Goal: Complete application form

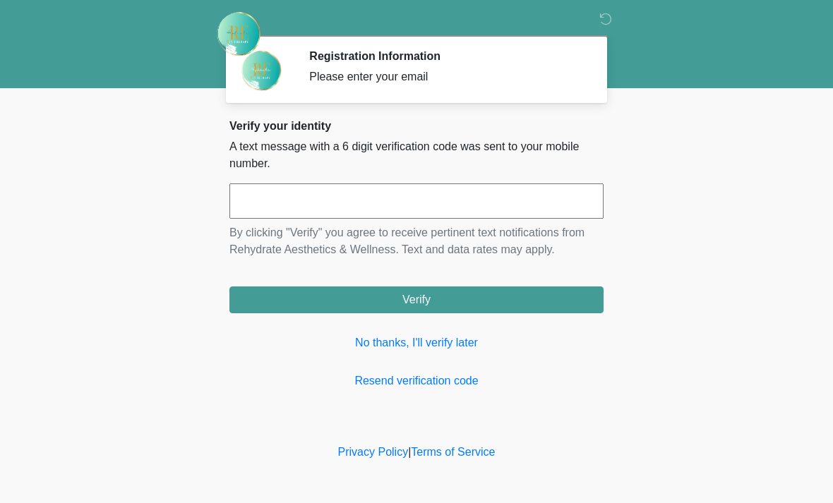
click at [437, 347] on link "No thanks, I'll verify later" at bounding box center [416, 343] width 374 height 17
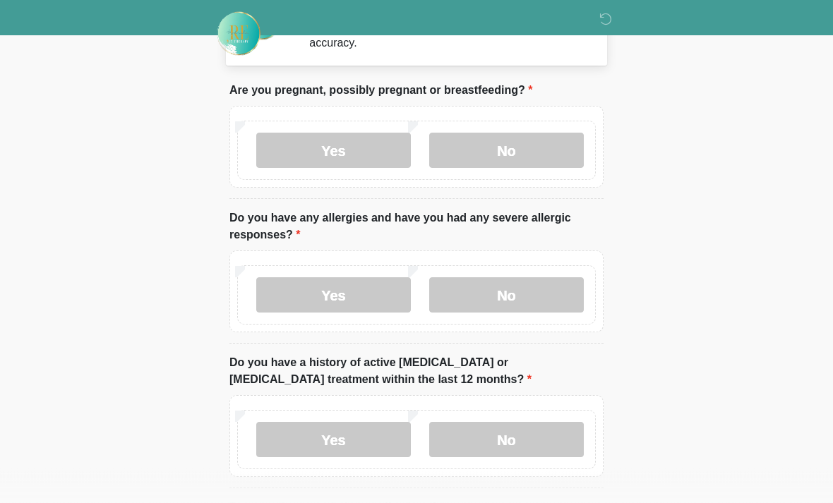
scroll to position [49, 0]
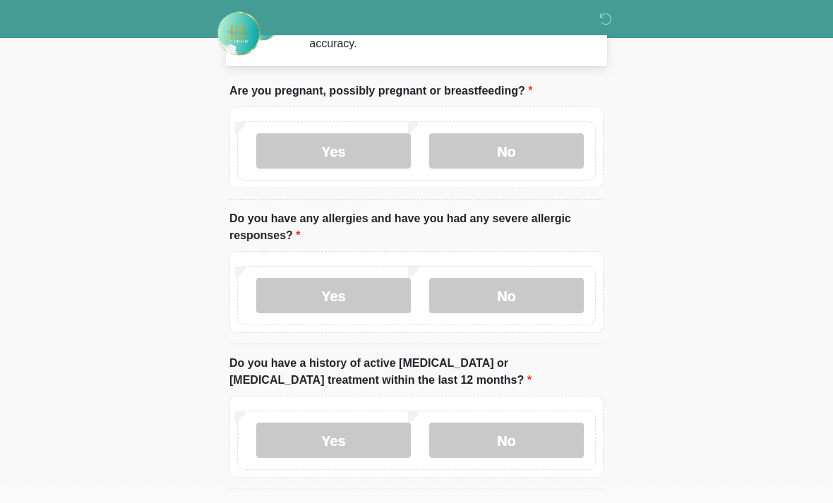
click at [527, 150] on label "No" at bounding box center [506, 151] width 155 height 35
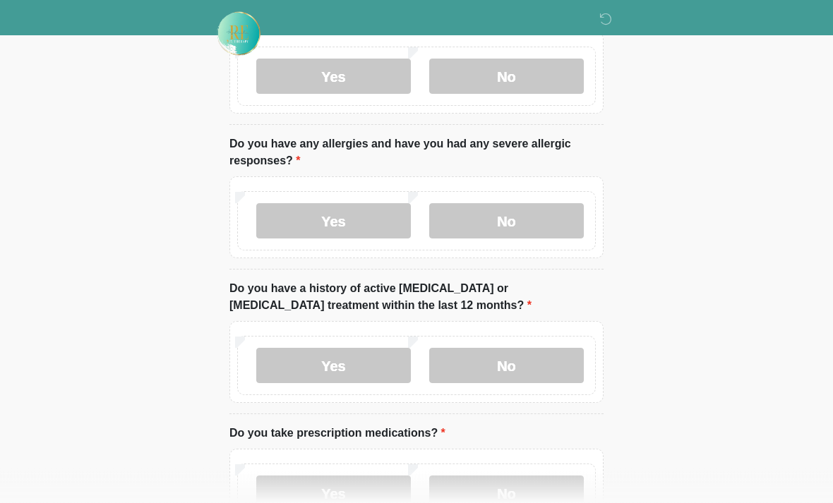
scroll to position [128, 0]
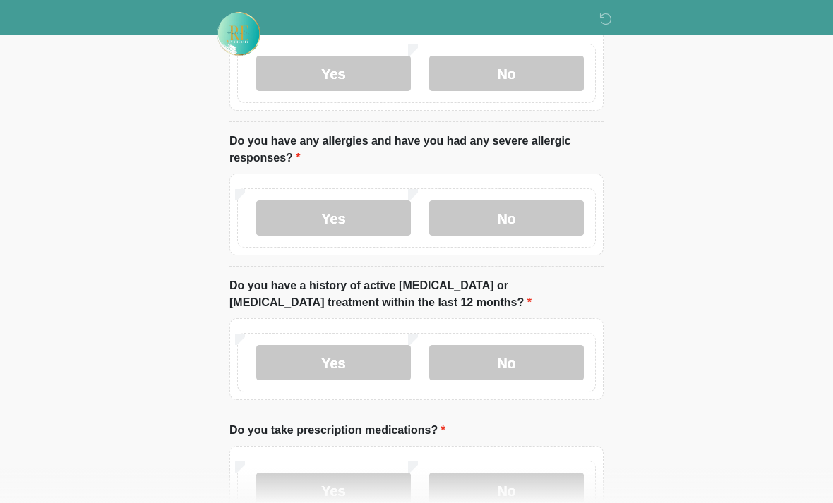
click at [505, 213] on label "No" at bounding box center [506, 217] width 155 height 35
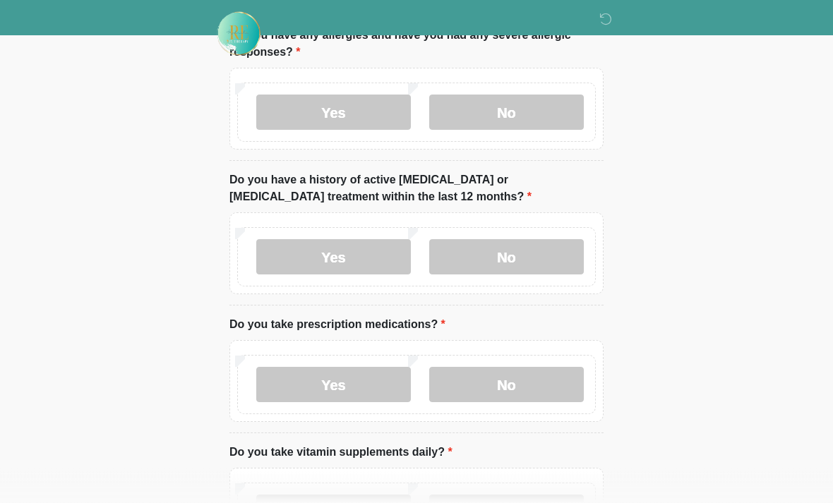
scroll to position [242, 0]
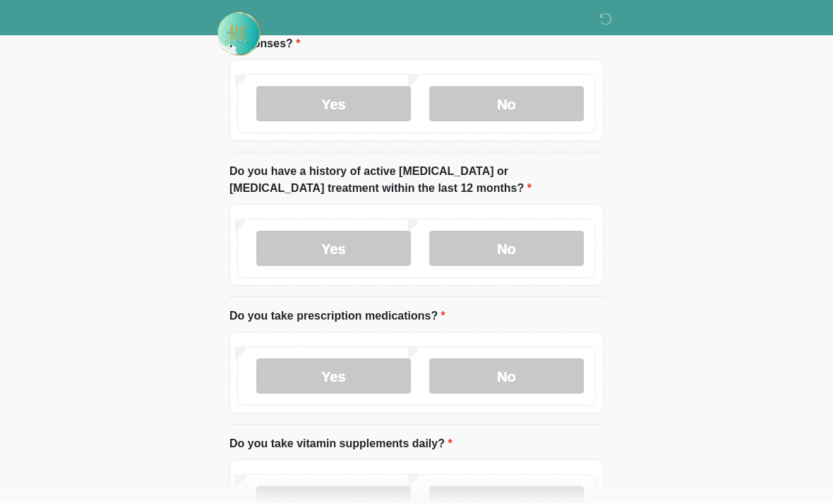
click at [509, 251] on label "No" at bounding box center [506, 248] width 155 height 35
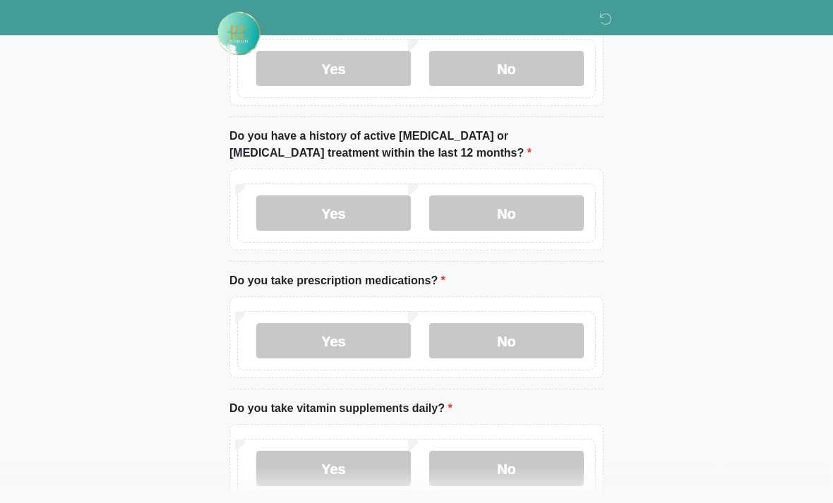
scroll to position [339, 0]
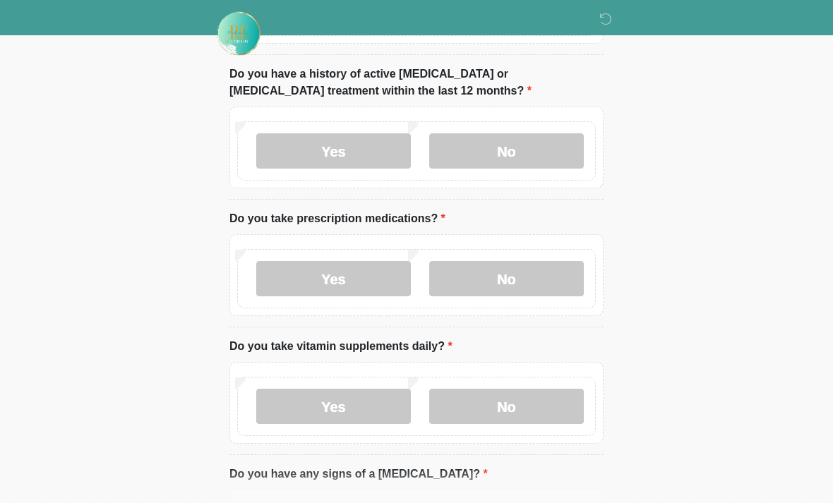
click at [490, 272] on label "No" at bounding box center [506, 279] width 155 height 35
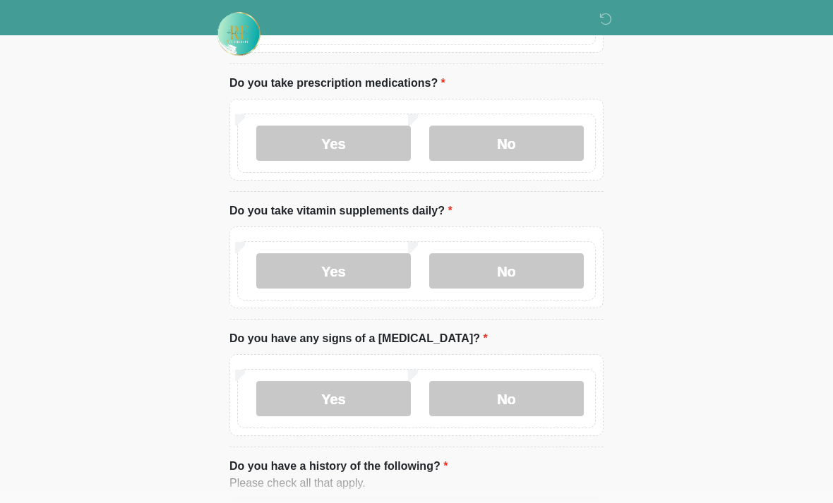
scroll to position [484, 0]
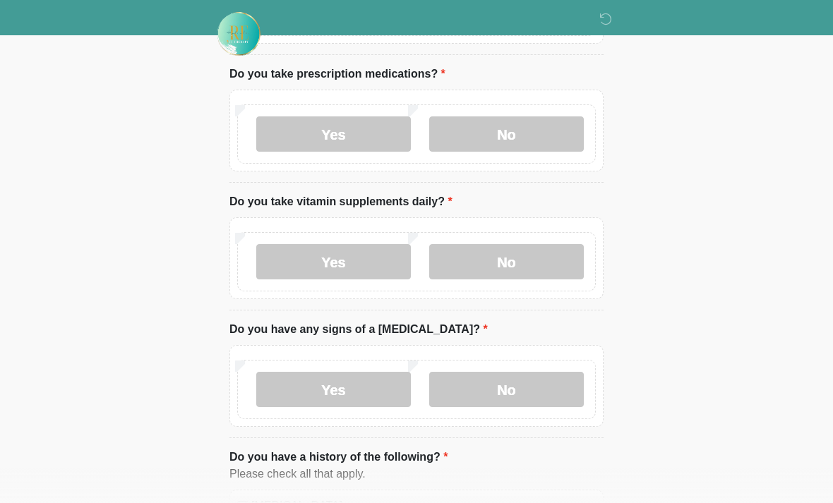
click at [526, 254] on label "No" at bounding box center [506, 261] width 155 height 35
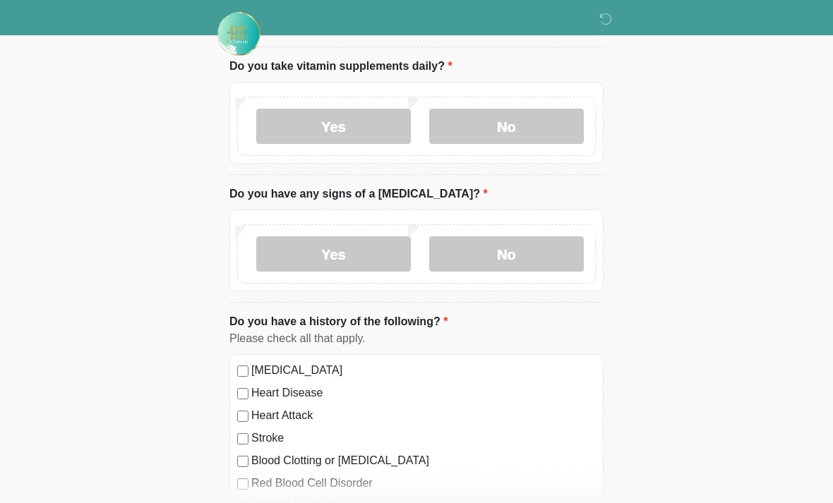
scroll to position [639, 0]
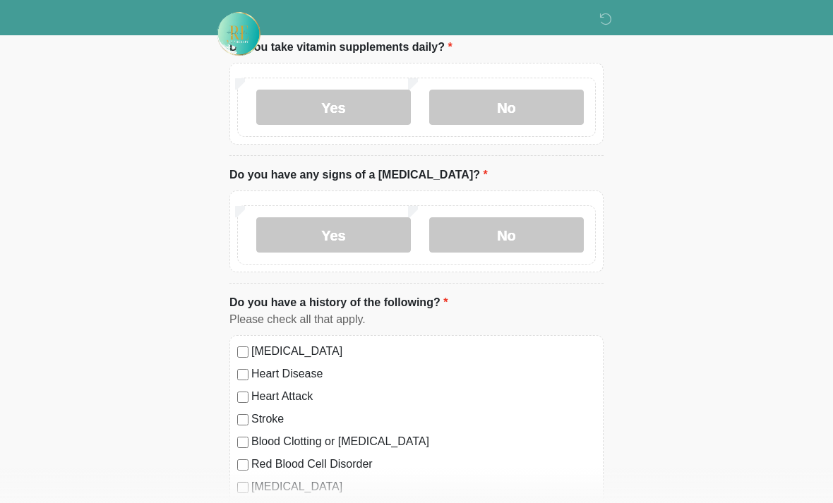
click at [485, 234] on label "No" at bounding box center [506, 234] width 155 height 35
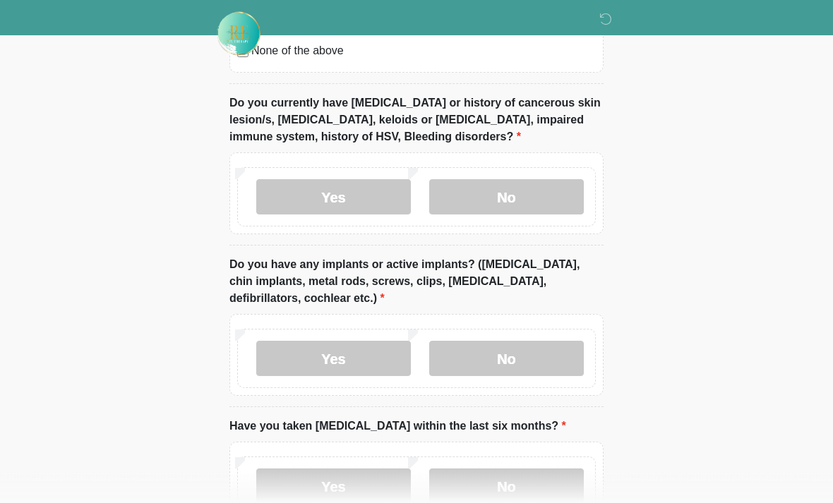
scroll to position [1200, 0]
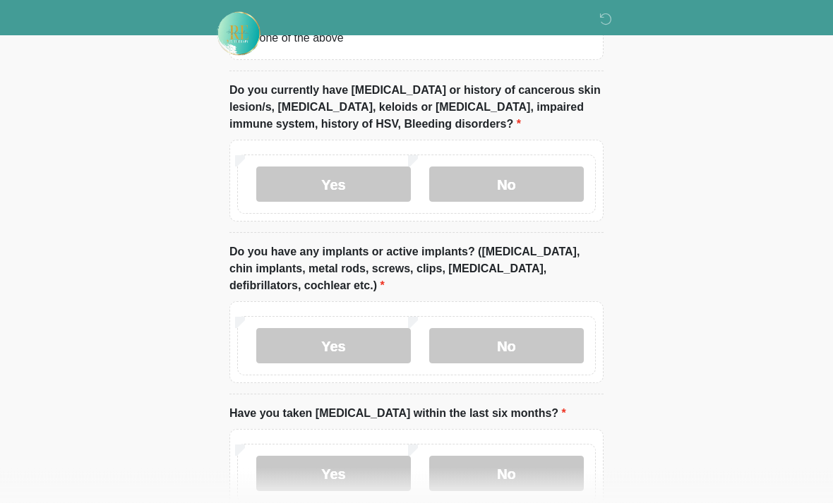
click at [493, 172] on label "No" at bounding box center [506, 184] width 155 height 35
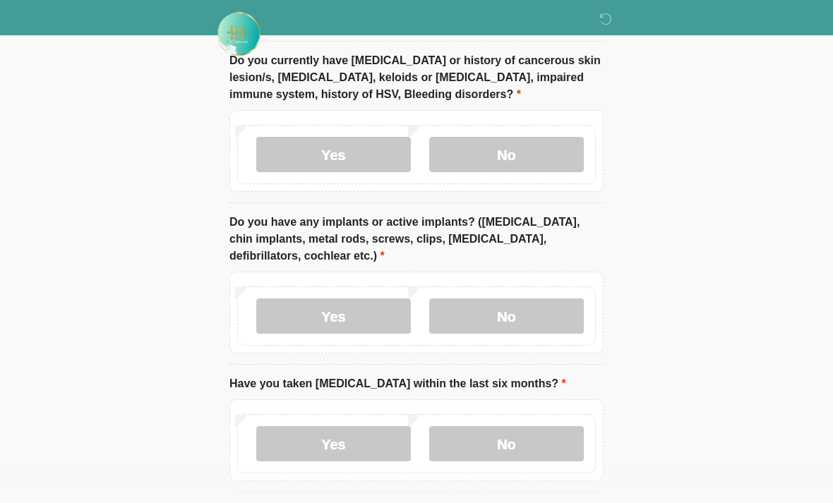
scroll to position [1285, 0]
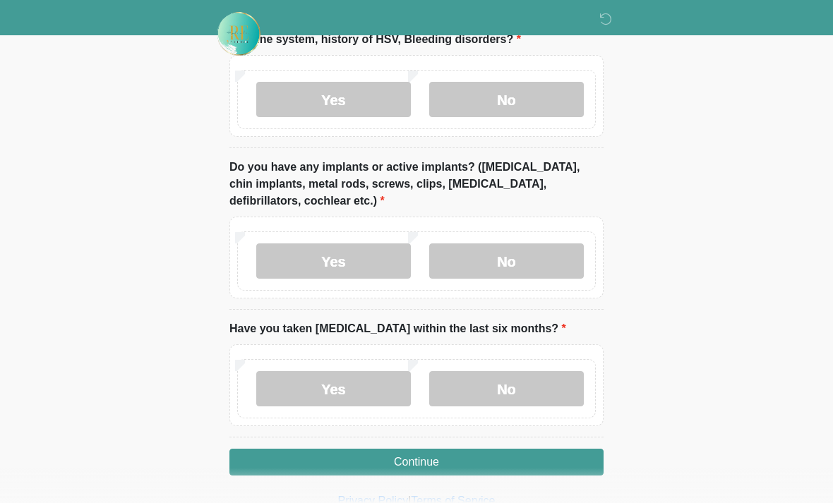
click at [515, 260] on label "No" at bounding box center [506, 261] width 155 height 35
click at [504, 385] on label "No" at bounding box center [506, 388] width 155 height 35
click at [486, 461] on button "Continue" at bounding box center [416, 462] width 374 height 27
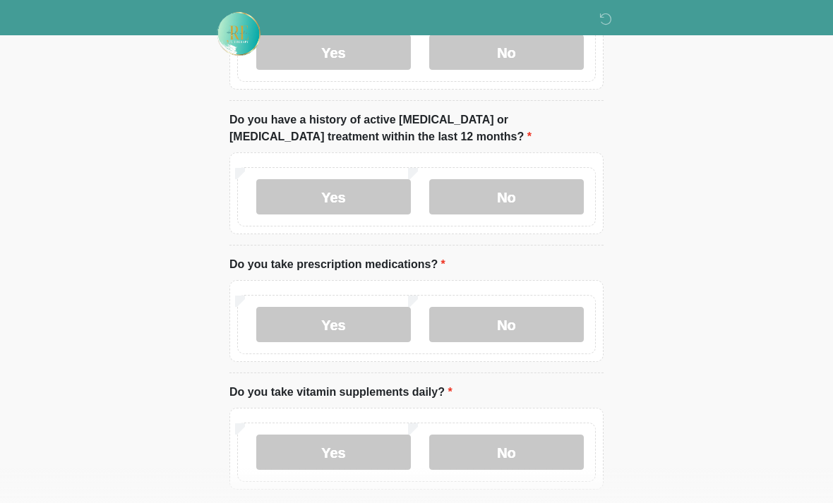
scroll to position [0, 0]
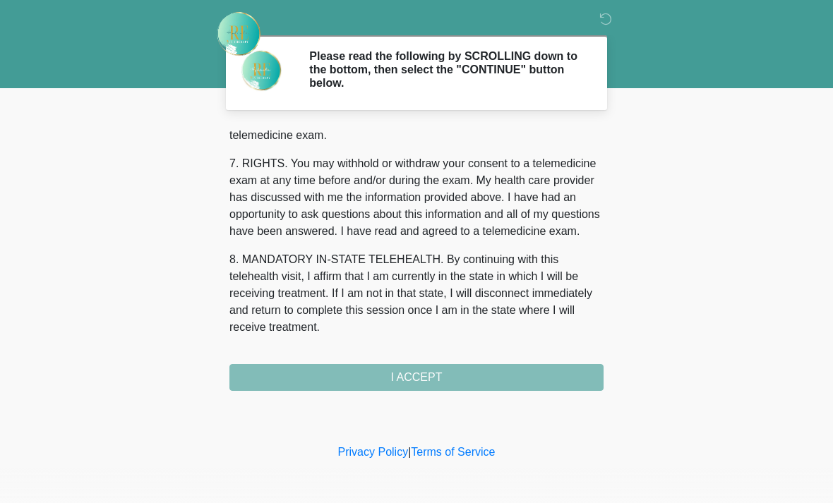
click at [452, 375] on div "1. PURPOSE. The purpose of this form is to obtain your consent for a telemedici…" at bounding box center [416, 258] width 374 height 265
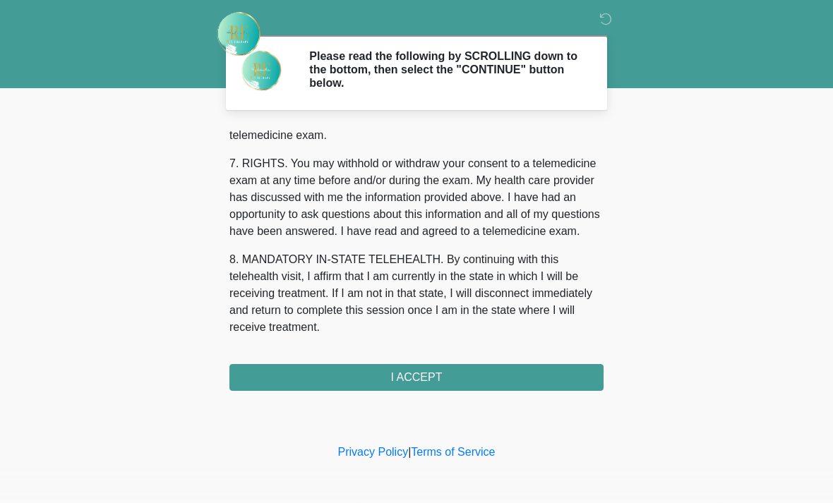
scroll to position [615, 0]
click at [447, 375] on button "I ACCEPT" at bounding box center [416, 377] width 374 height 27
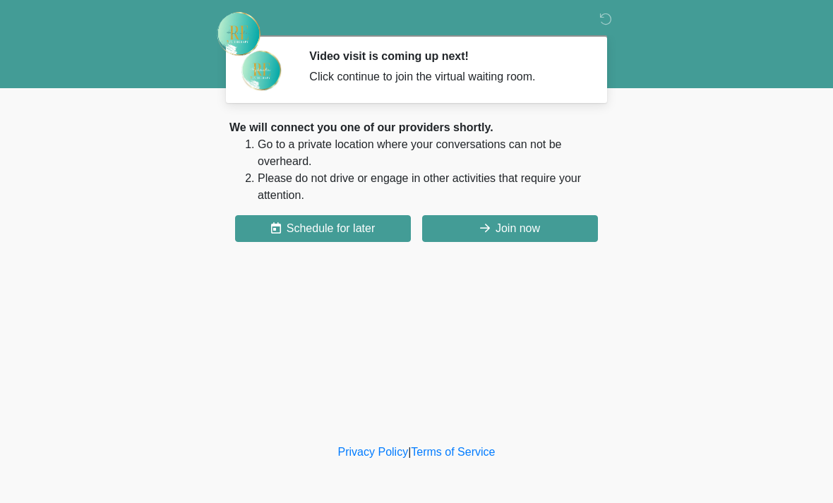
click at [500, 230] on button "Join now" at bounding box center [510, 228] width 176 height 27
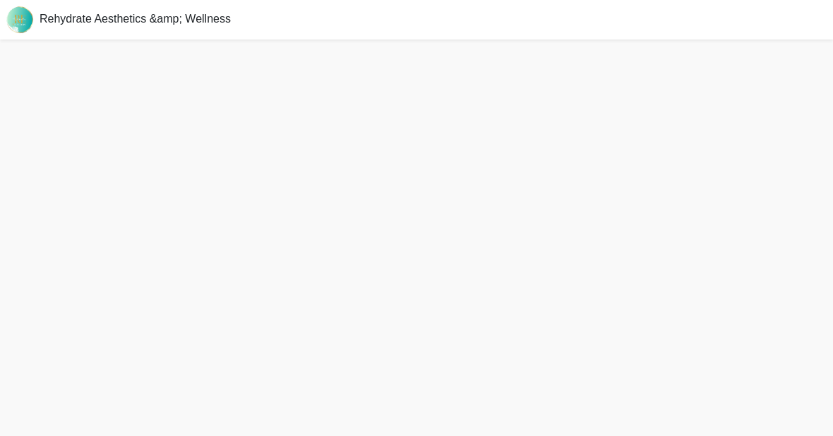
scroll to position [4, 0]
